Goal: Entertainment & Leisure: Consume media (video, audio)

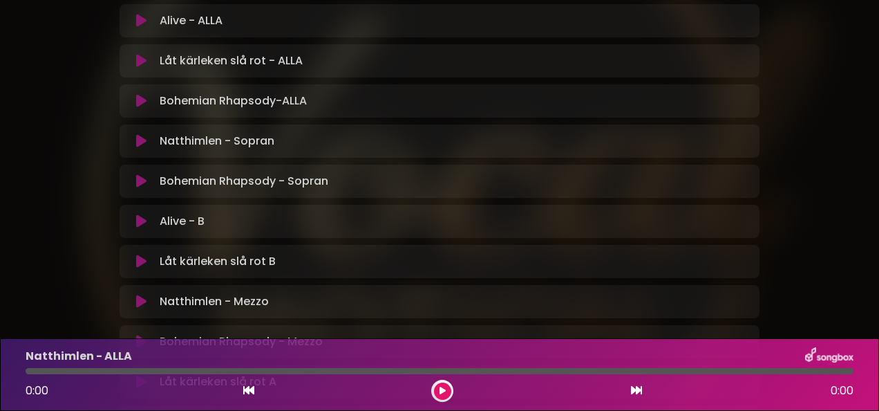
scroll to position [346, 0]
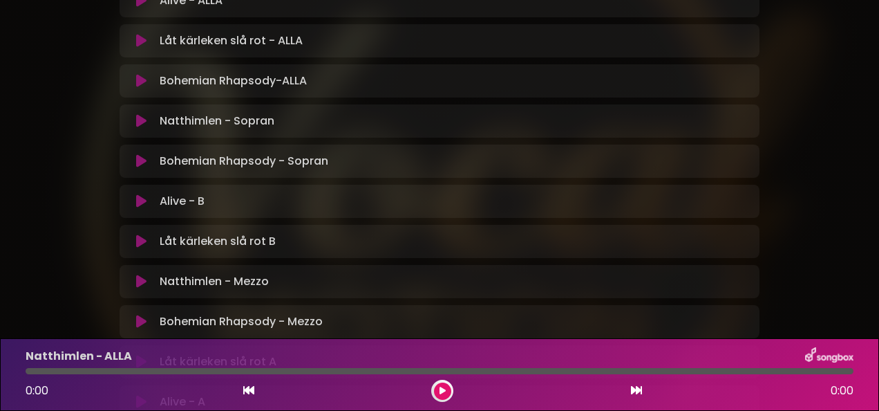
click at [145, 274] on icon at bounding box center [141, 281] width 10 height 14
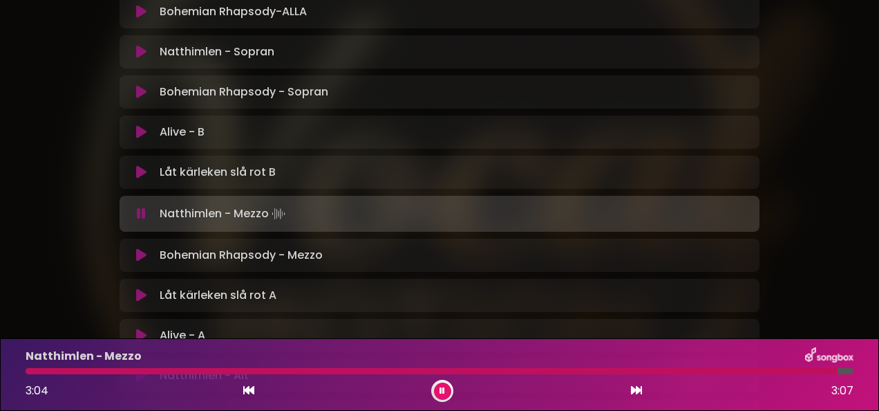
scroll to position [484, 0]
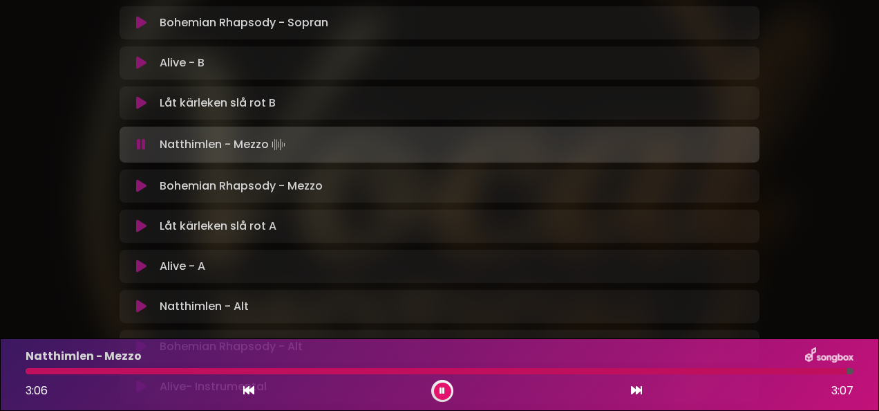
click at [145, 219] on icon at bounding box center [141, 226] width 10 height 14
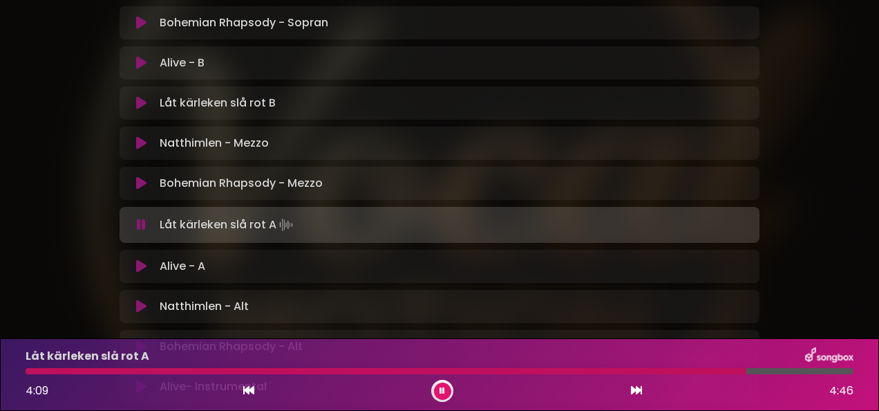
click at [146, 259] on icon at bounding box center [141, 266] width 10 height 14
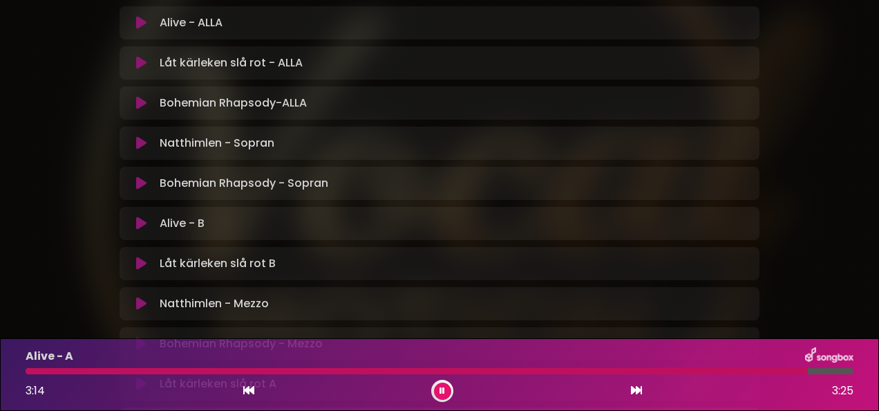
scroll to position [346, 0]
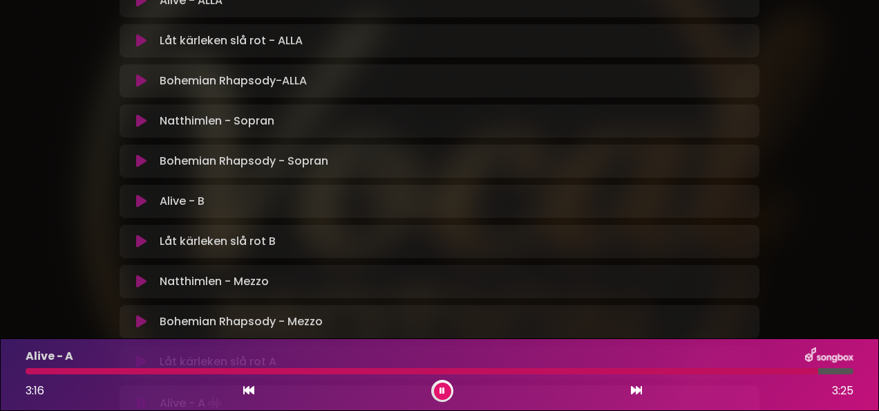
click at [138, 315] on icon at bounding box center [141, 322] width 10 height 14
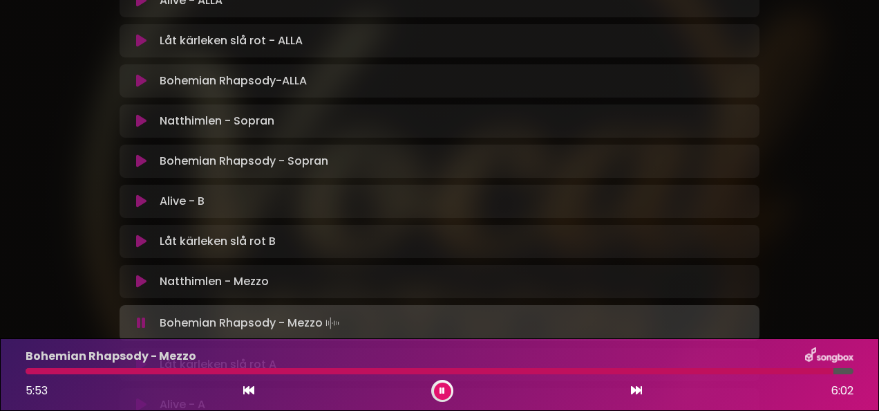
click at [445, 391] on icon at bounding box center [443, 391] width 6 height 8
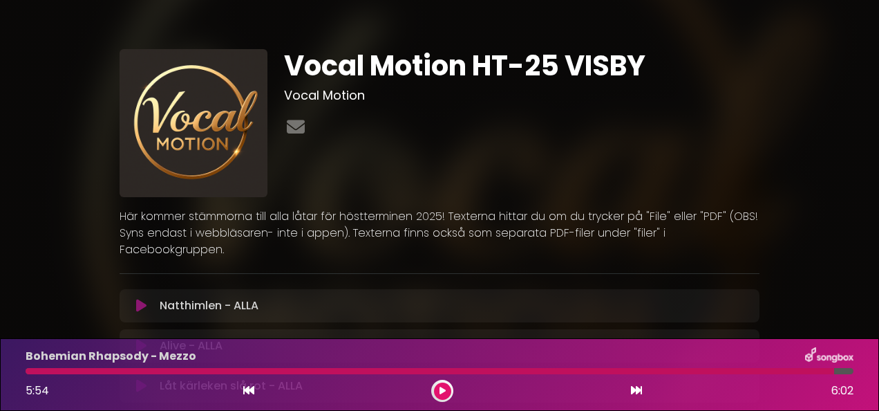
scroll to position [0, 0]
